Goal: Task Accomplishment & Management: Manage account settings

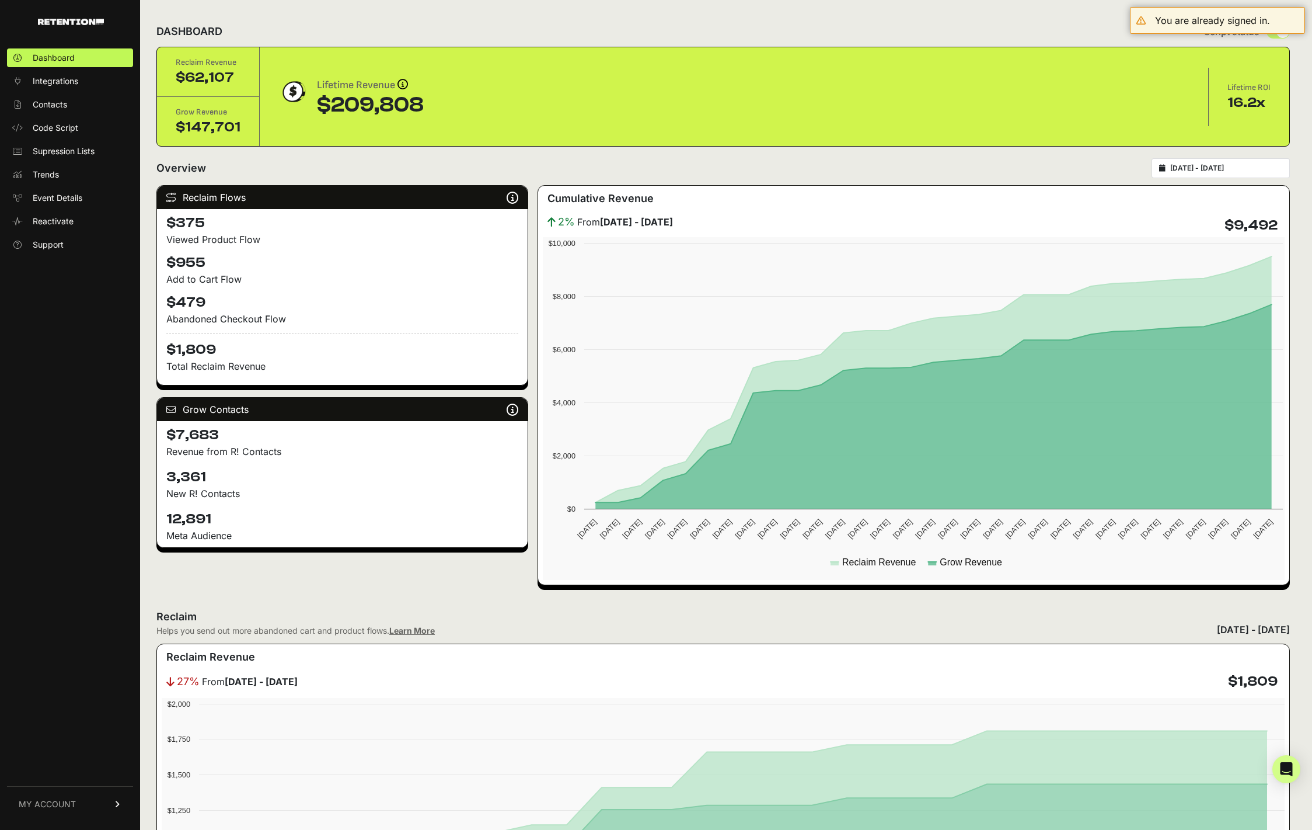
click at [79, 314] on div "Dashboard Integrations Contacts Code Script Supression Lists Trends Event Detai…" at bounding box center [70, 433] width 140 height 792
click at [69, 91] on ul "Dashboard Integrations Contacts Code Script Supression Lists Trends Event Detai…" at bounding box center [70, 150] width 126 height 205
click at [73, 83] on span "Integrations" at bounding box center [56, 81] width 46 height 12
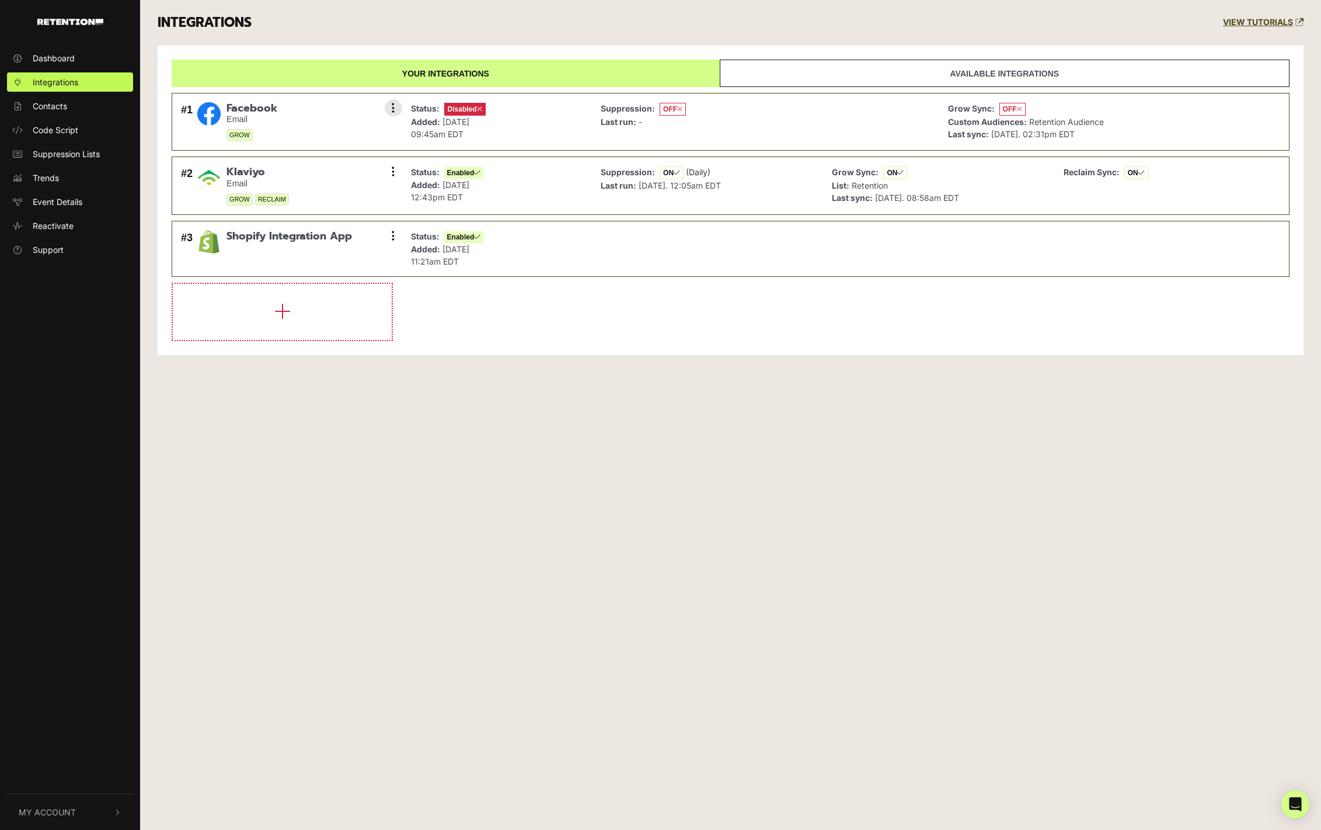
click at [403, 103] on li "#1 Facebook Email GROW Settings Sync History Enable Remove Status: Disabled Add…" at bounding box center [731, 122] width 1118 height 58
click at [393, 106] on icon at bounding box center [393, 108] width 3 height 12
click at [309, 187] on link "Remove" at bounding box center [322, 186] width 111 height 26
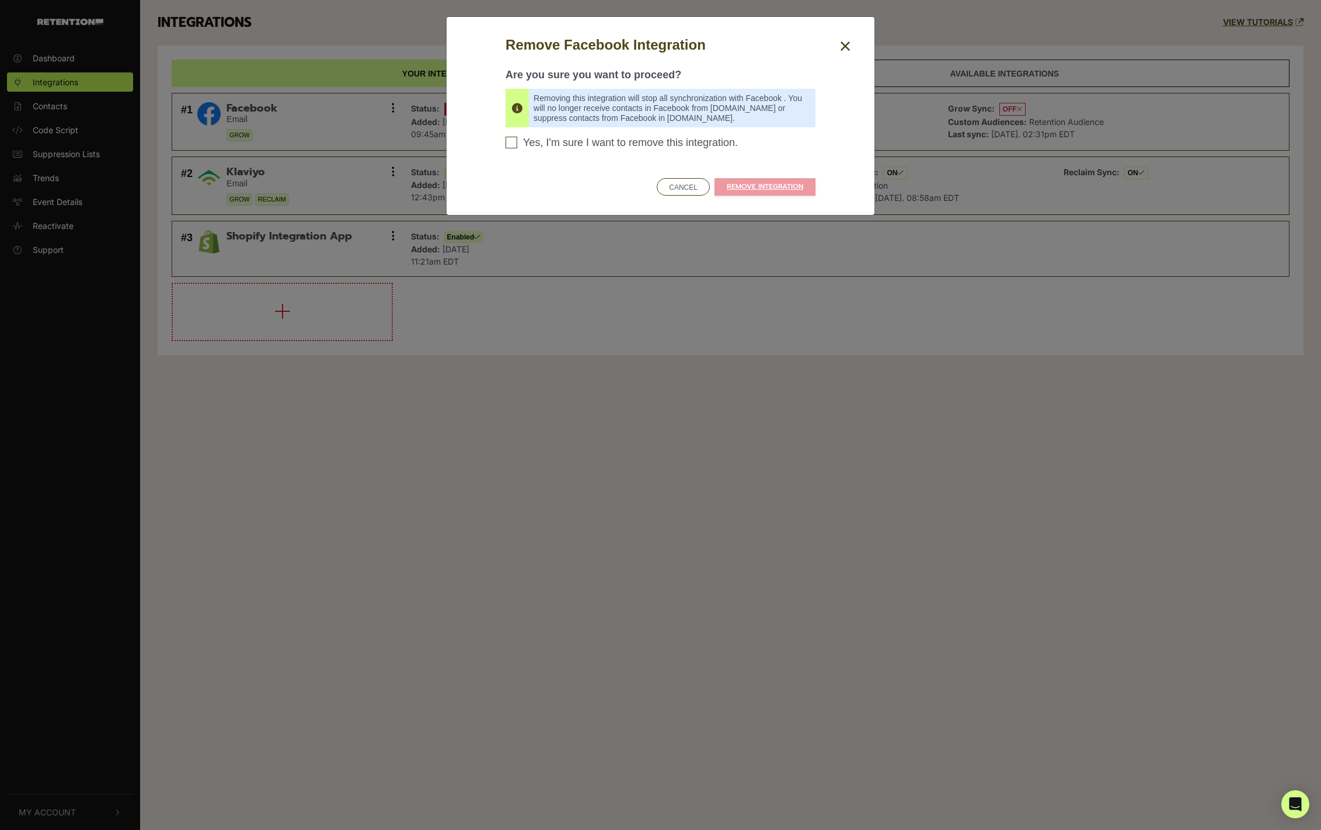
click at [497, 147] on div "Remove Facebook Integration Are you sure you want to proceed? Removing this int…" at bounding box center [660, 115] width 327 height 163
click at [515, 147] on input "Yes, I'm sure I want to remove this integration. Please confirm to continue" at bounding box center [512, 143] width 12 height 12
checkbox input "true"
click at [772, 193] on link "REMOVE INTEGRATION" at bounding box center [765, 187] width 101 height 18
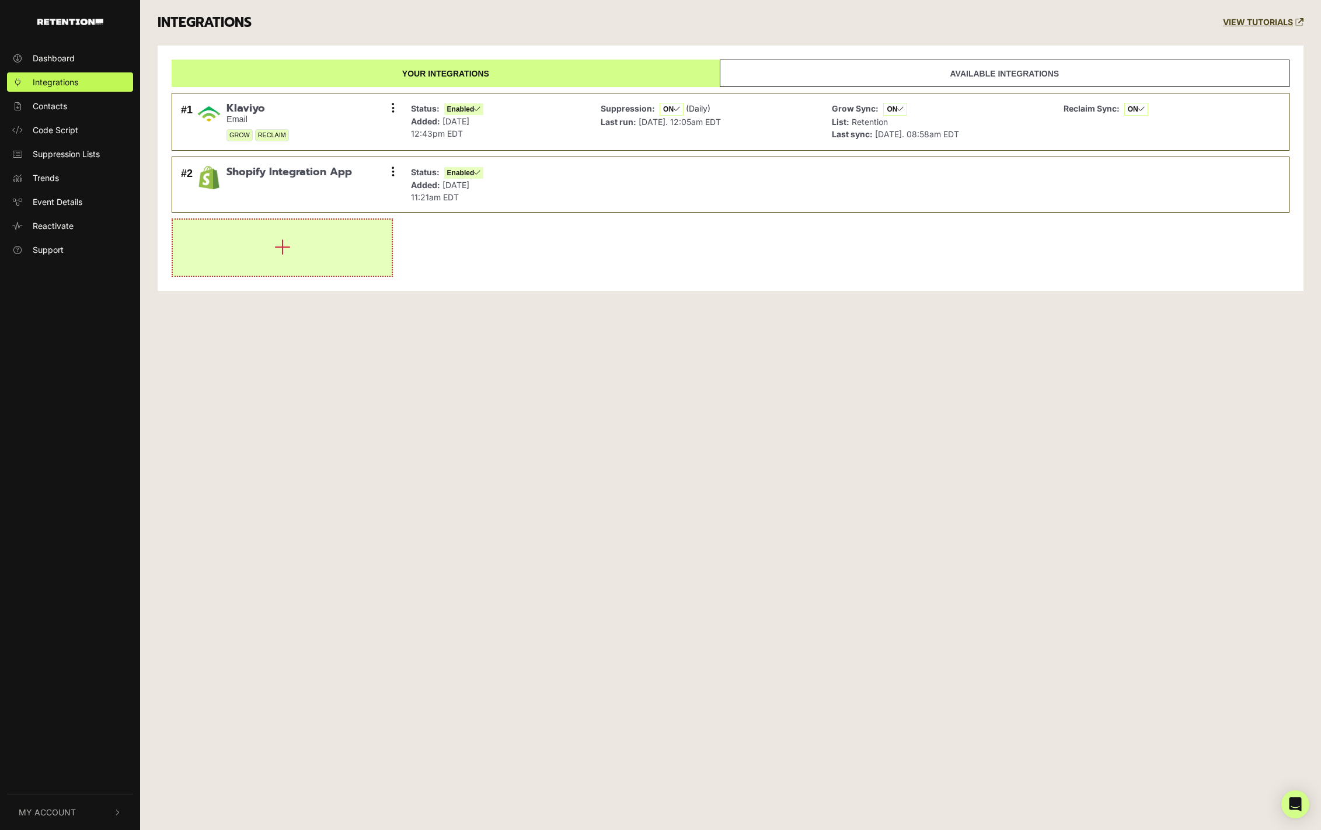
click at [231, 257] on button "button" at bounding box center [282, 247] width 219 height 56
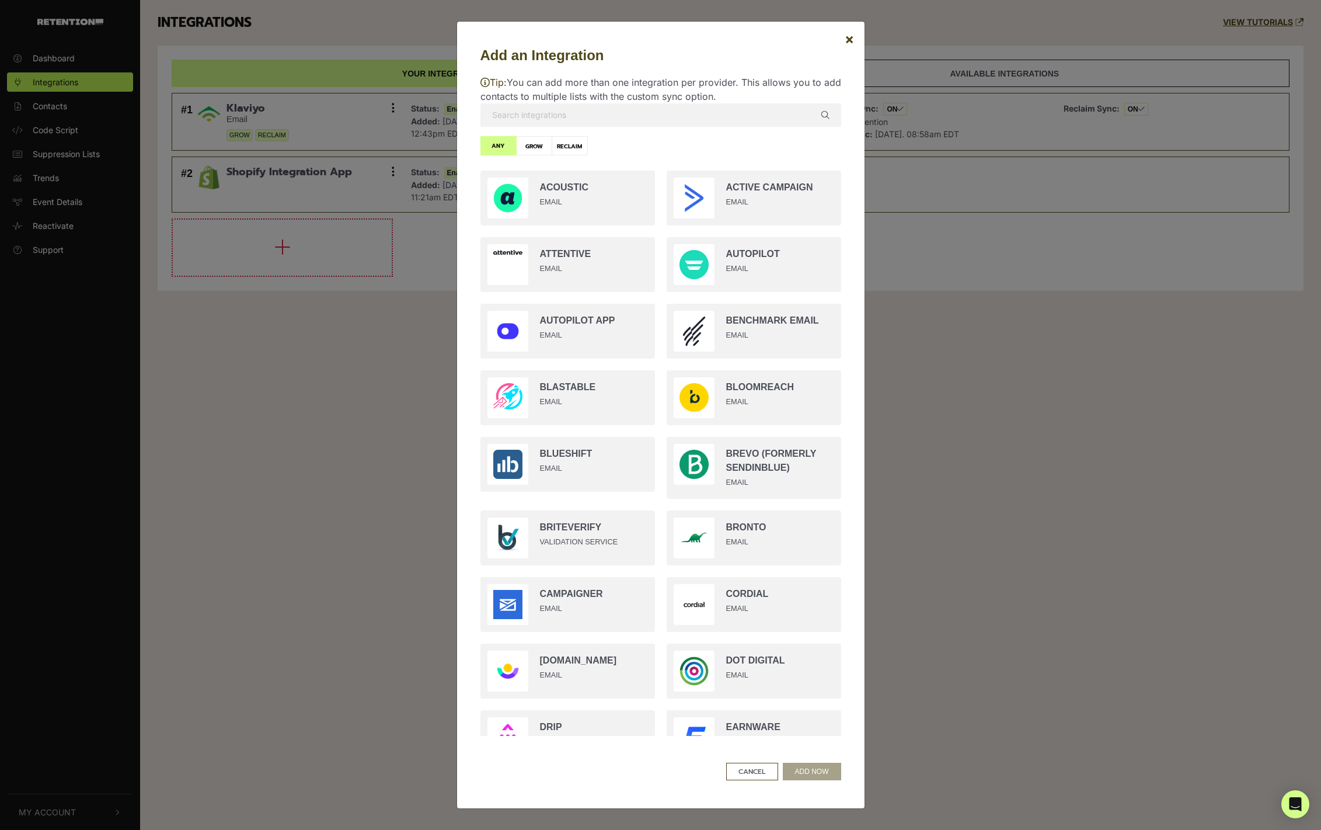
click at [634, 117] on input "text" at bounding box center [660, 114] width 361 height 23
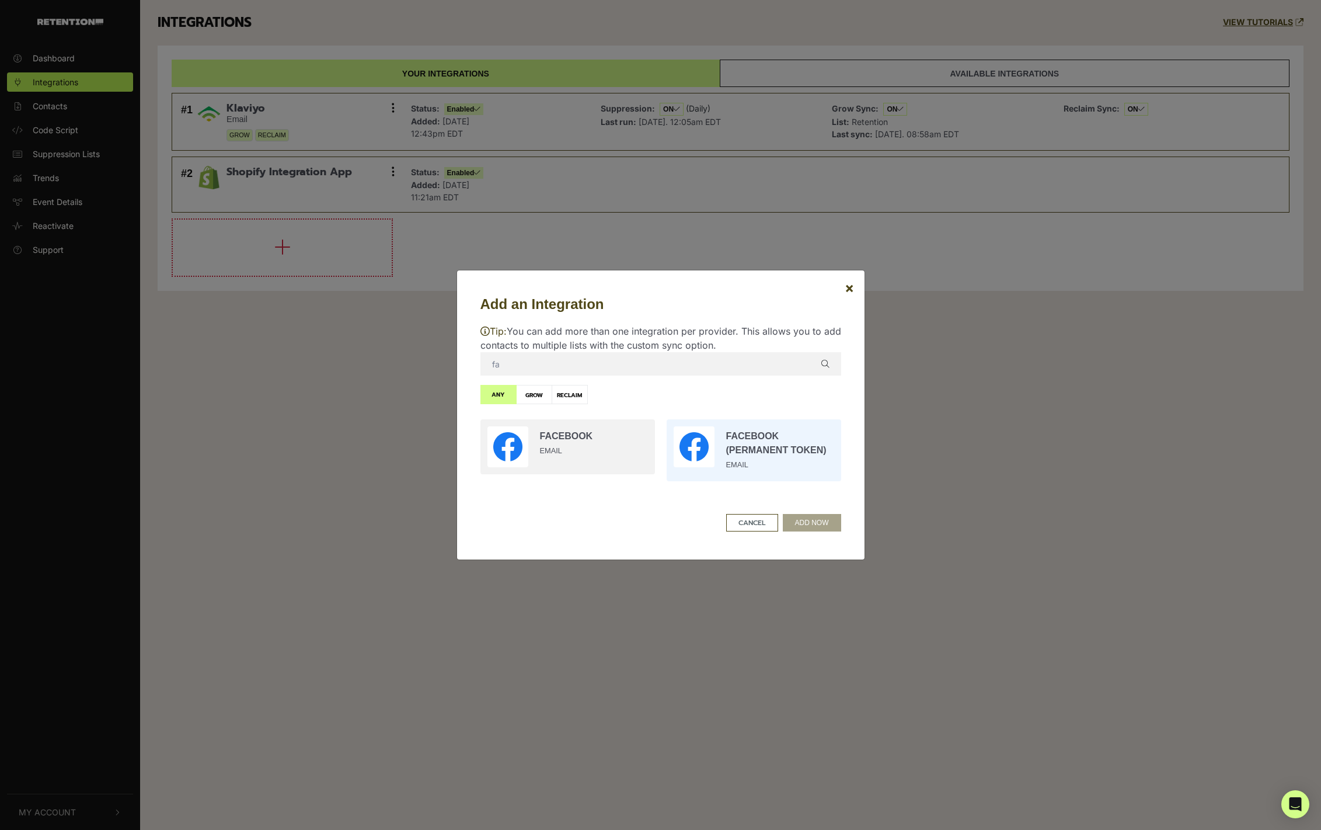
type input "fa"
click at [806, 459] on input "radio" at bounding box center [754, 450] width 186 height 74
radio input "true"
click at [832, 525] on button "ADD NOW" at bounding box center [812, 523] width 58 height 18
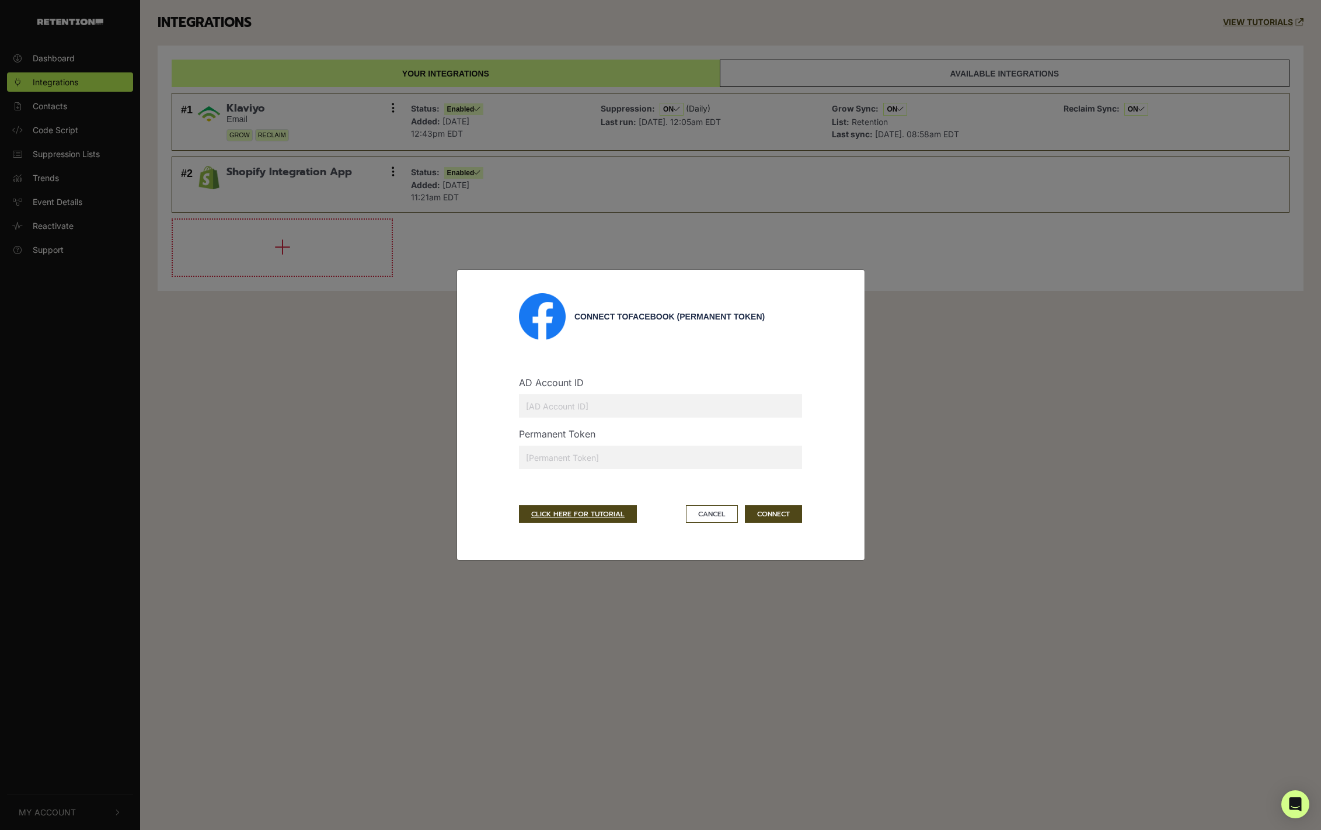
click at [597, 452] on input "text" at bounding box center [660, 456] width 283 height 23
paste input "EAAZAwCfhMs9oBPAX3JOzns3sB7nNAqBF5dhJZCRXfXloFzmZB5PO6xrCOetkpM1iOnhlznQ5NG7kt1…"
type input "EAAZAwCfhMs9oBPAX3JOzns3sB7nNAqBF5dhJZCRXfXloFzmZB5PO6xrCOetkpM1iOnhlznQ5NG7kt1…"
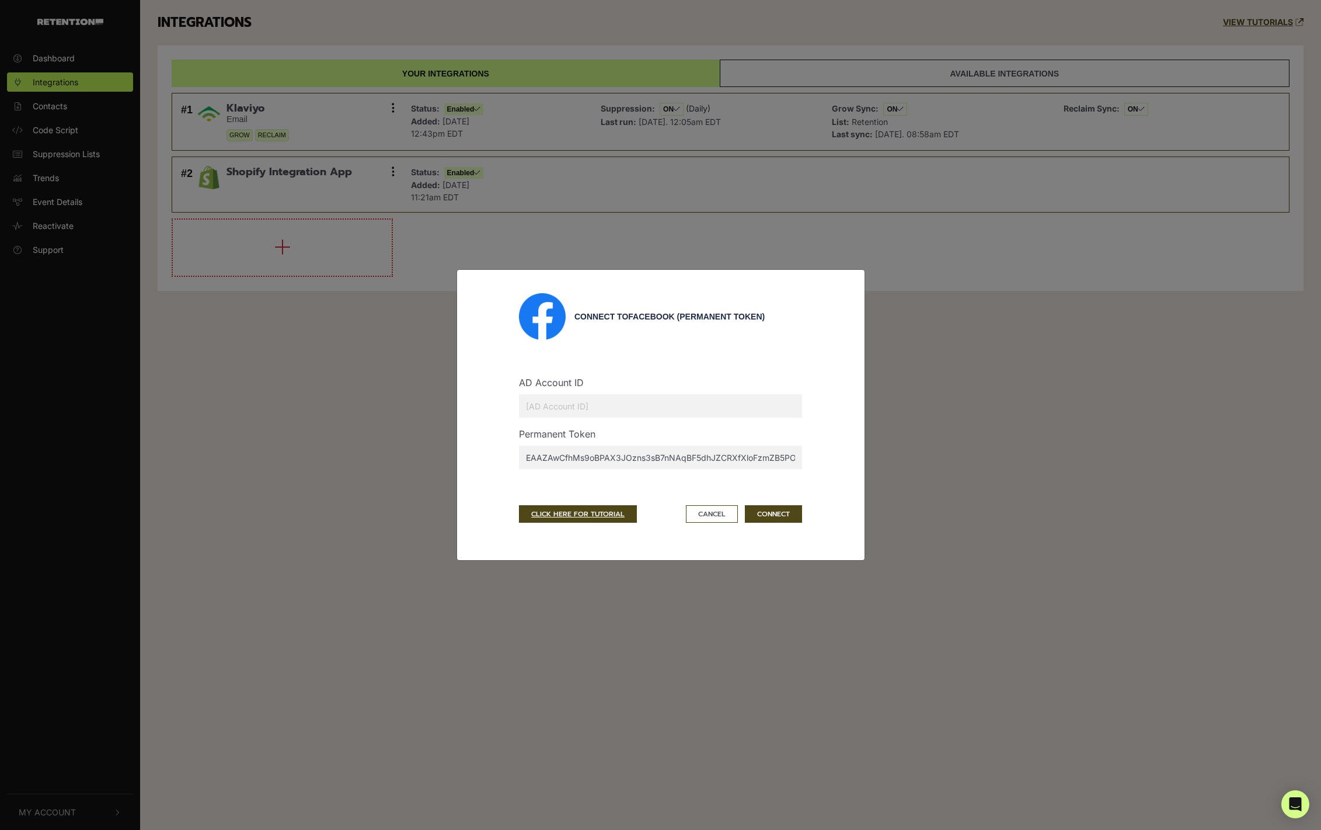
click at [695, 398] on input "text" at bounding box center [660, 405] width 283 height 23
paste input "860864353991839"
type input "860864353991839"
click at [789, 518] on button "CONNECT" at bounding box center [773, 514] width 57 height 18
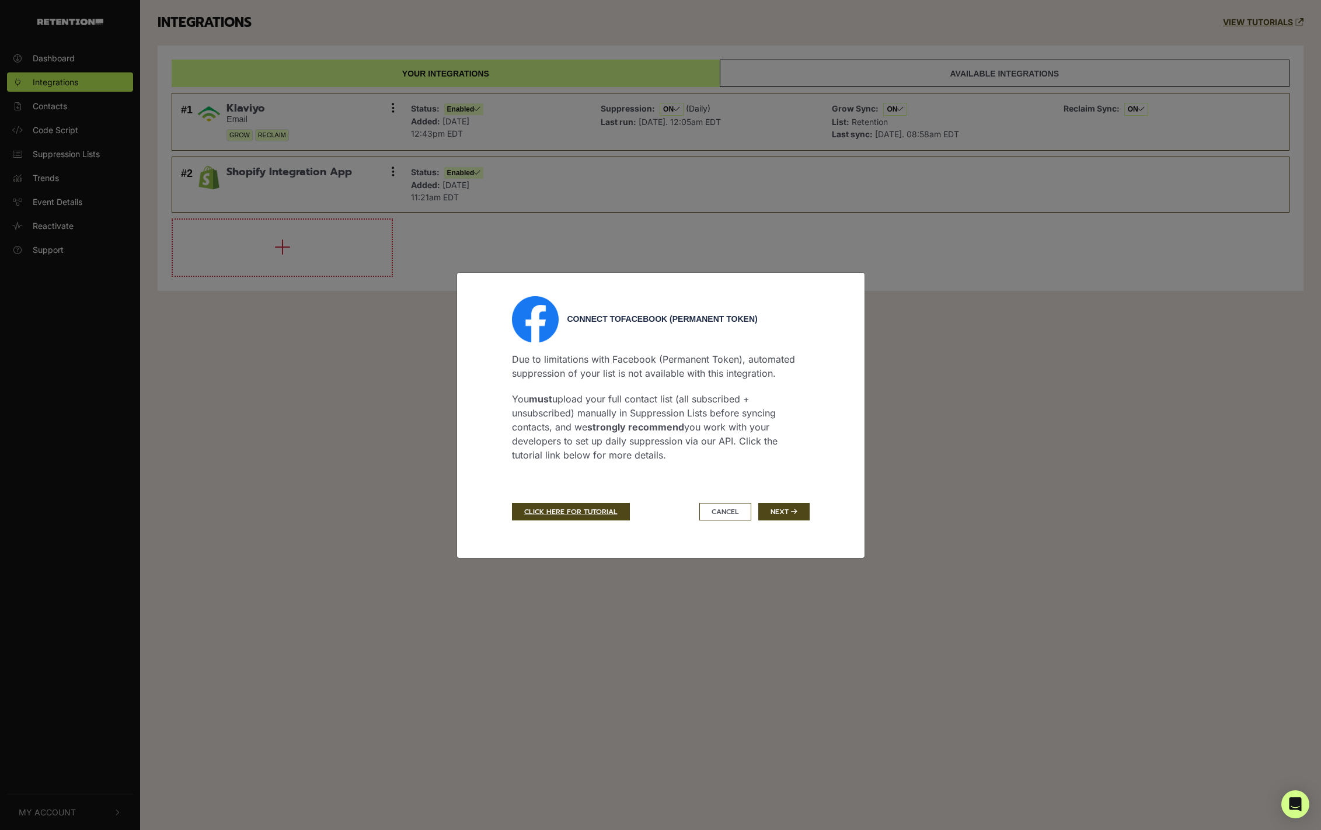
drag, startPoint x: 654, startPoint y: 452, endPoint x: 500, endPoint y: 356, distance: 182.0
click at [500, 356] on div "Connect to Facebook (Permanent Token) Due to limitations with Facebook (Permane…" at bounding box center [661, 415] width 378 height 238
copy div "Due to limitations with Facebook (Permanent Token), automated suppression of yo…"
click at [771, 329] on div "Connect to Facebook (Permanent Token)" at bounding box center [661, 319] width 298 height 47
click at [794, 508] on icon "submit" at bounding box center [794, 511] width 6 height 7
